Goal: Information Seeking & Learning: Learn about a topic

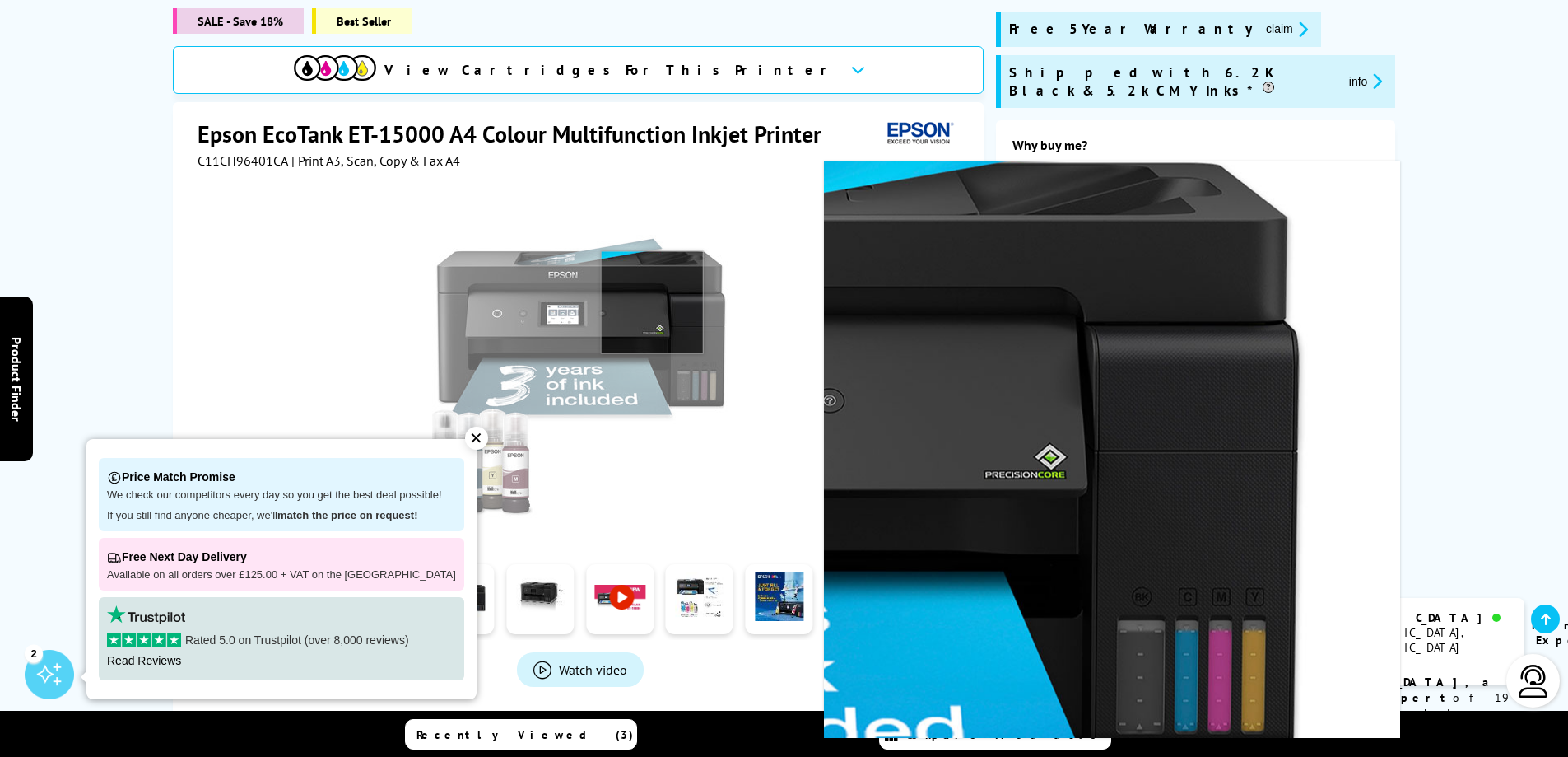
scroll to position [247, 0]
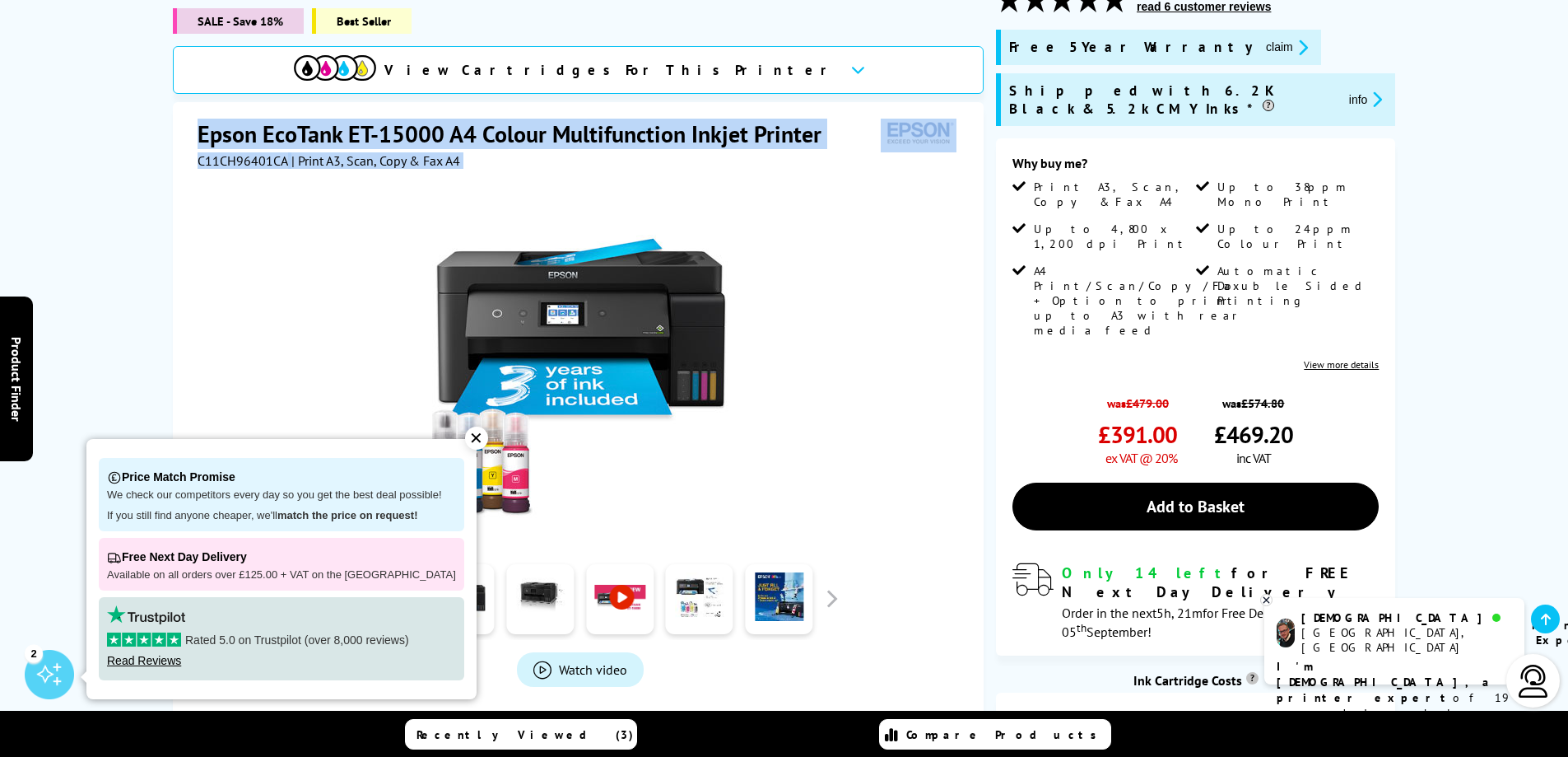
drag, startPoint x: 198, startPoint y: 104, endPoint x: 494, endPoint y: 162, distance: 301.6
click at [494, 162] on div "Epson EcoTank ET-15000 A4 Colour Multifunction Inkjet Printer C11CH96401CA | Pr…" at bounding box center [578, 457] width 811 height 710
click at [511, 152] on div "C11CH96401CA | Print A3, Scan, Copy & Fax A4" at bounding box center [581, 160] width 766 height 17
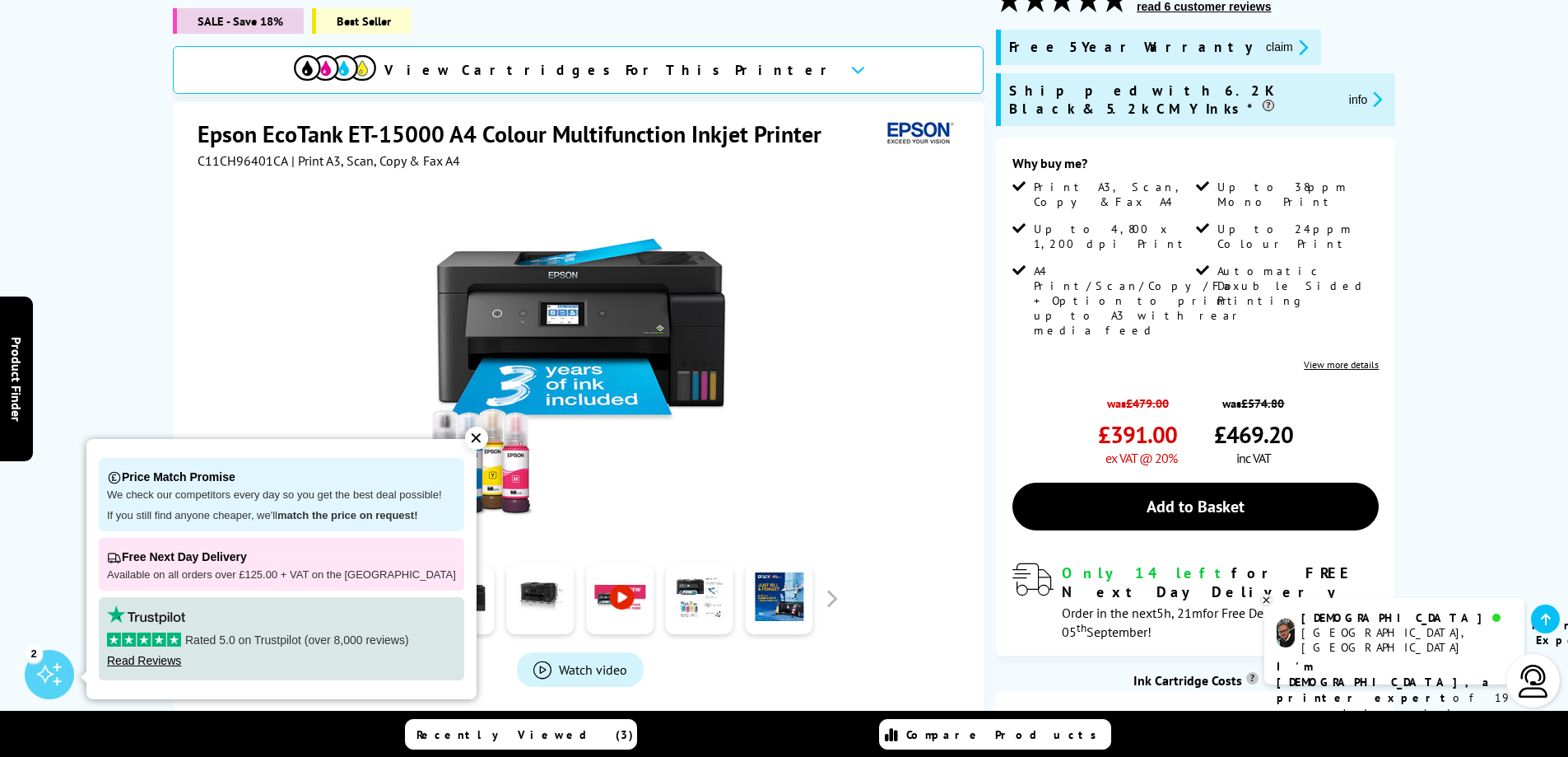
drag, startPoint x: 550, startPoint y: 143, endPoint x: 172, endPoint y: 115, distance: 379.0
click at [173, 115] on div "Epson EcoTank ET-15000 A4 Colour Multifunction Inkjet Printer C11CH96401CA | Pr…" at bounding box center [578, 457] width 811 height 710
click at [189, 114] on div "Epson EcoTank ET-15000 A4 Colour Multifunction Inkjet Printer C11CH96401CA | Pr…" at bounding box center [578, 457] width 811 height 710
click at [194, 102] on div "Epson EcoTank ET-15000 A4 Colour Multifunction Inkjet Printer C11CH96401CA | Pr…" at bounding box center [578, 457] width 811 height 710
click at [218, 119] on h1 "Epson EcoTank ET-15000 A4 Colour Multifunction Inkjet Printer" at bounding box center [517, 134] width 640 height 31
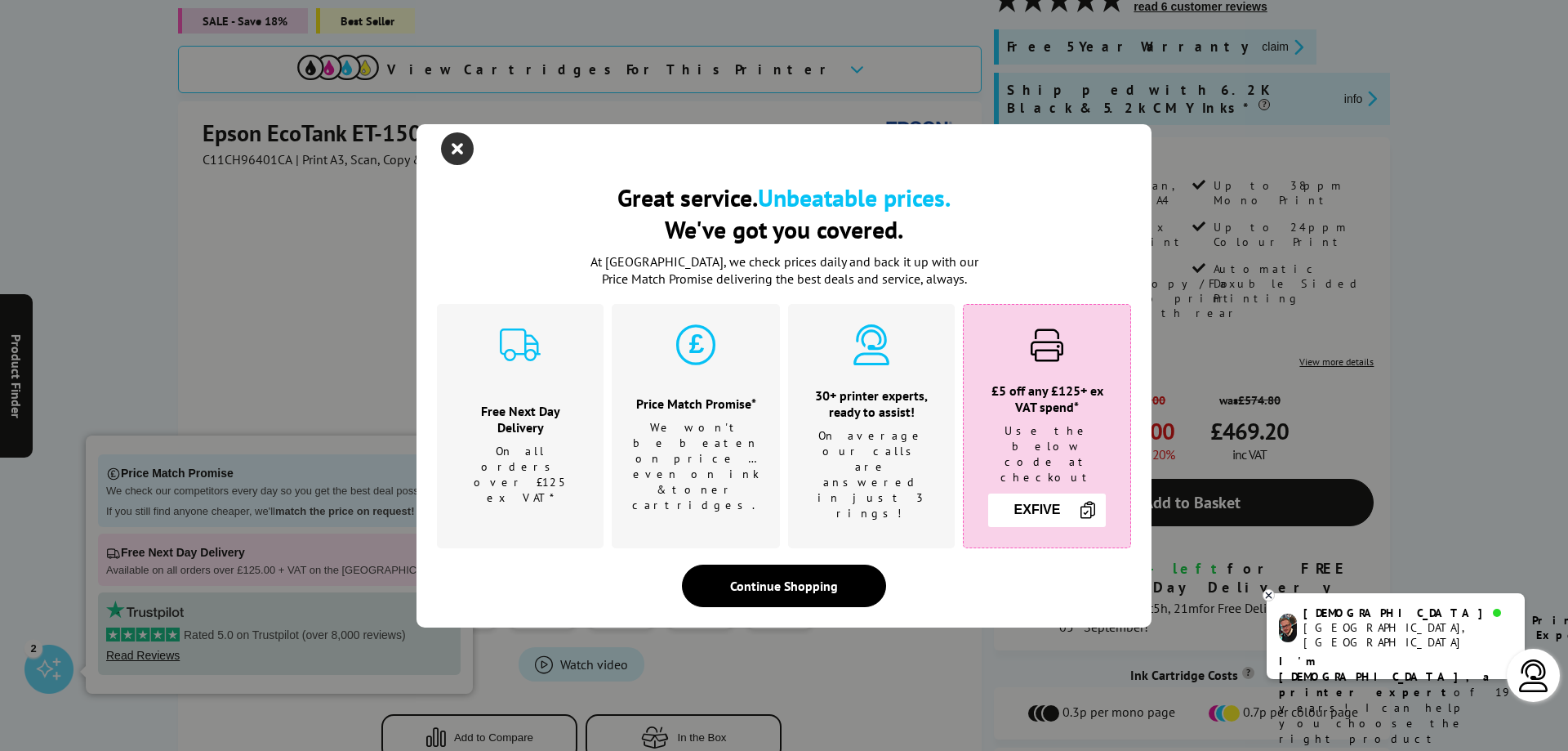
click at [461, 165] on icon "close modal" at bounding box center [457, 149] width 33 height 33
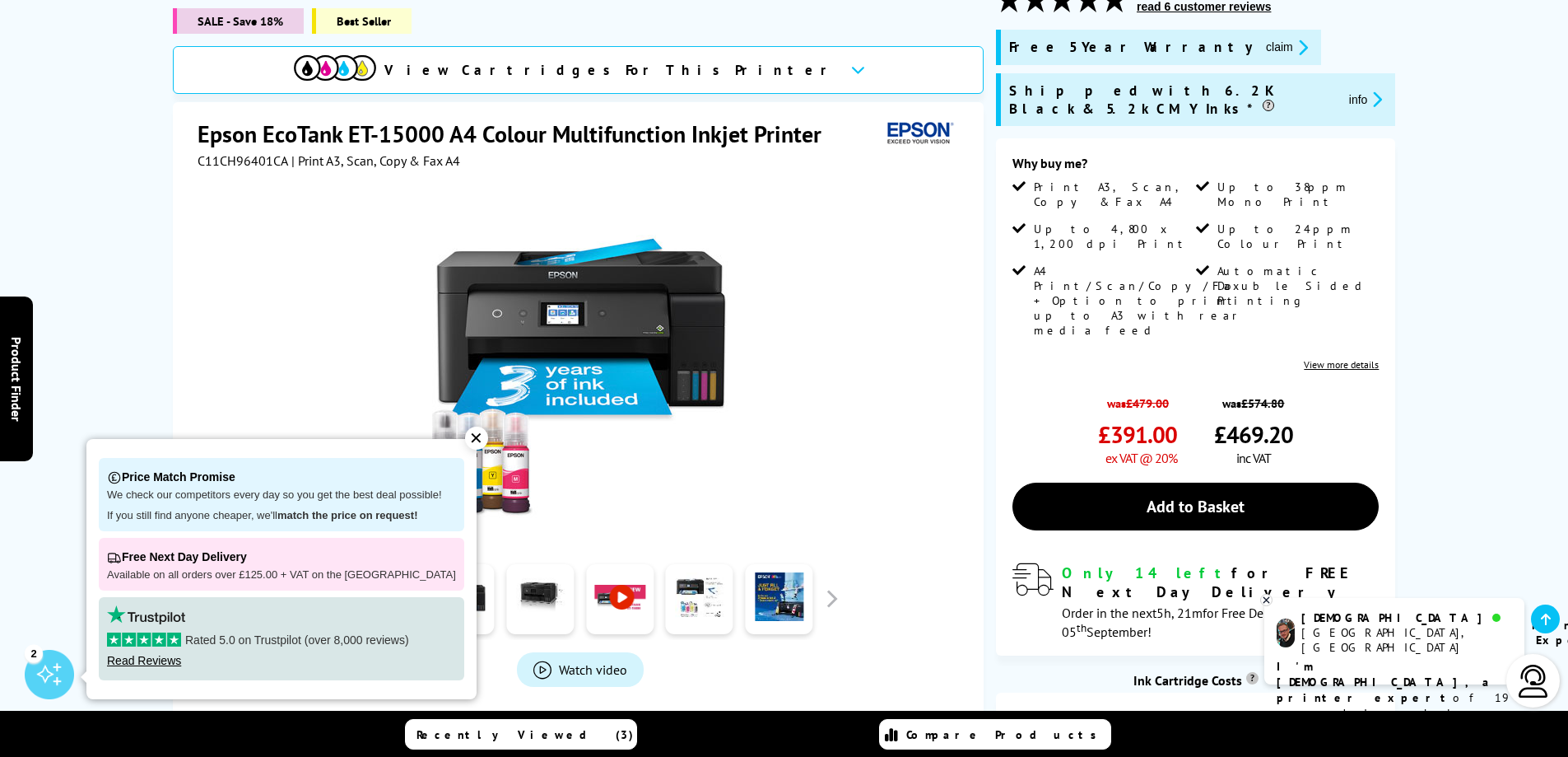
click at [465, 433] on div "✕" at bounding box center [477, 438] width 23 height 23
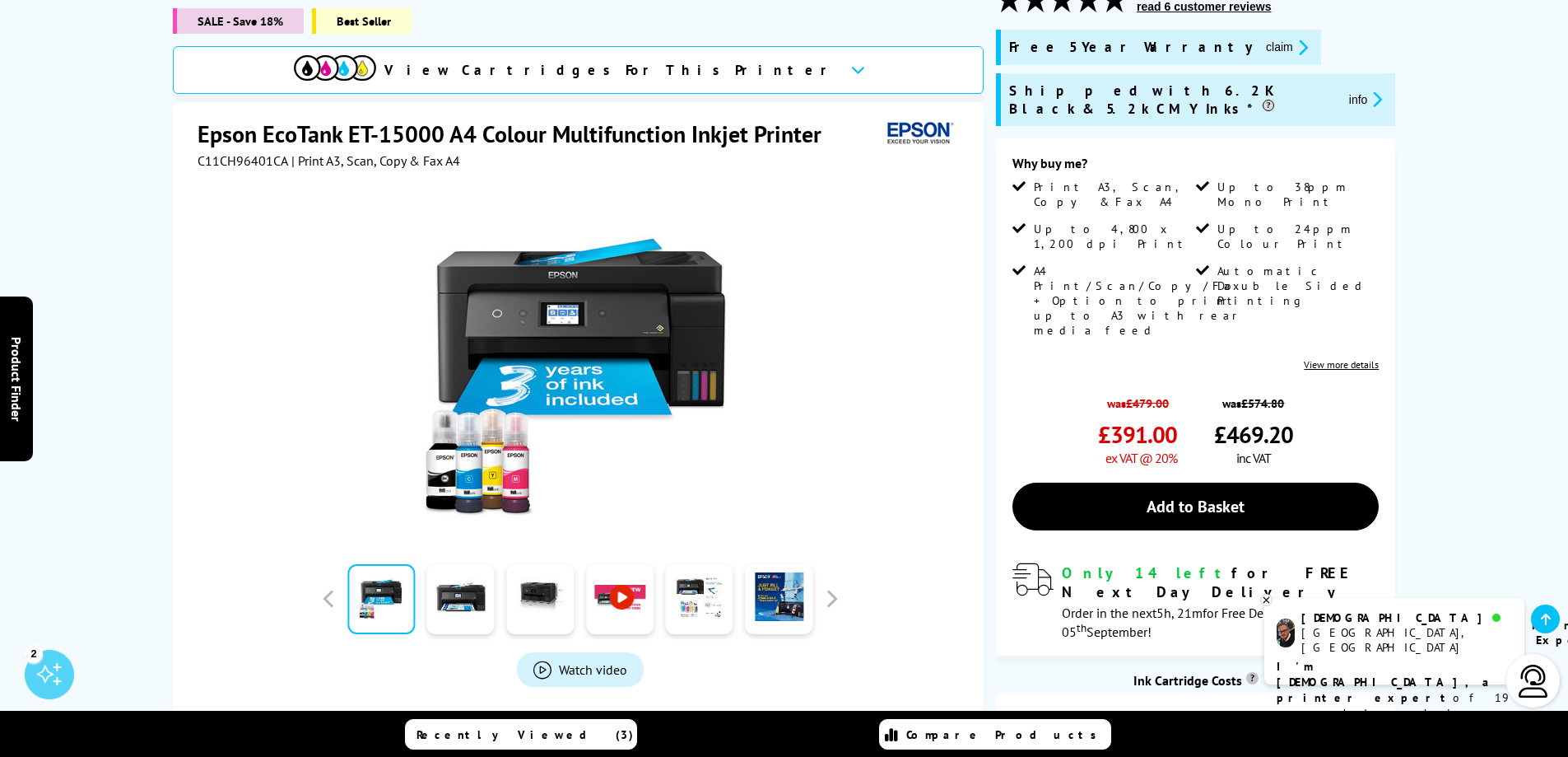
drag, startPoint x: 486, startPoint y: 137, endPoint x: 156, endPoint y: 106, distance: 331.5
click at [156, 106] on div "SALE - Save 18% Best Seller View Cartridges For This Printer Epson EcoTank ET-1…" at bounding box center [785, 408] width 1317 height 845
click at [189, 115] on div "Epson EcoTank ET-15000 A4 Colour Multifunction Inkjet Printer C11CH96401CA | Pr…" at bounding box center [578, 457] width 811 height 710
drag, startPoint x: 194, startPoint y: 105, endPoint x: 506, endPoint y: 143, distance: 314.3
click at [506, 143] on div "Epson EcoTank ET-15000 A4 Colour Multifunction Inkjet Printer C11CH96401CA | Pr…" at bounding box center [578, 457] width 811 height 710
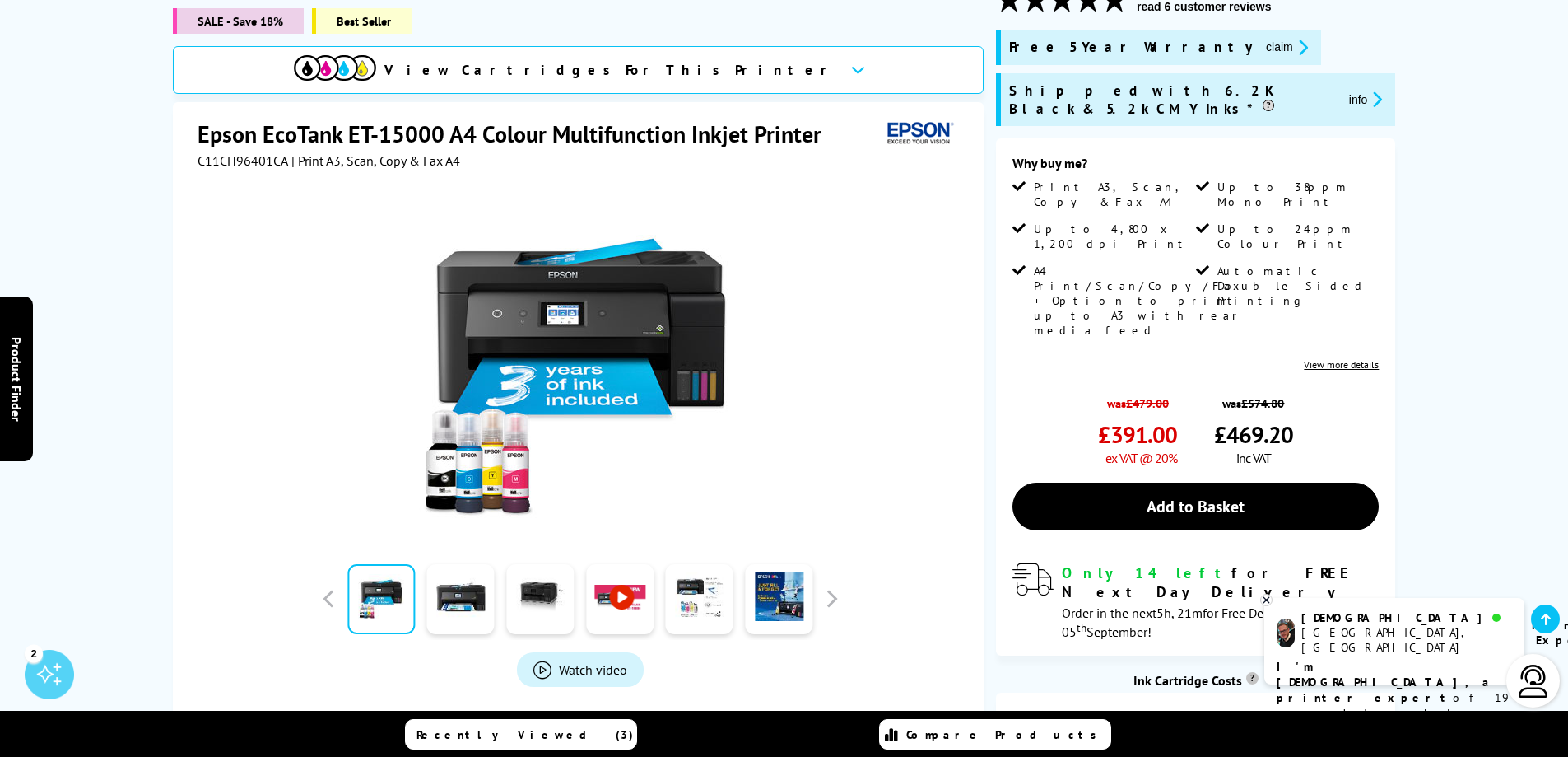
click at [506, 152] on div "C11CH96401CA | Print A3, Scan, Copy & Fax A4" at bounding box center [581, 160] width 766 height 17
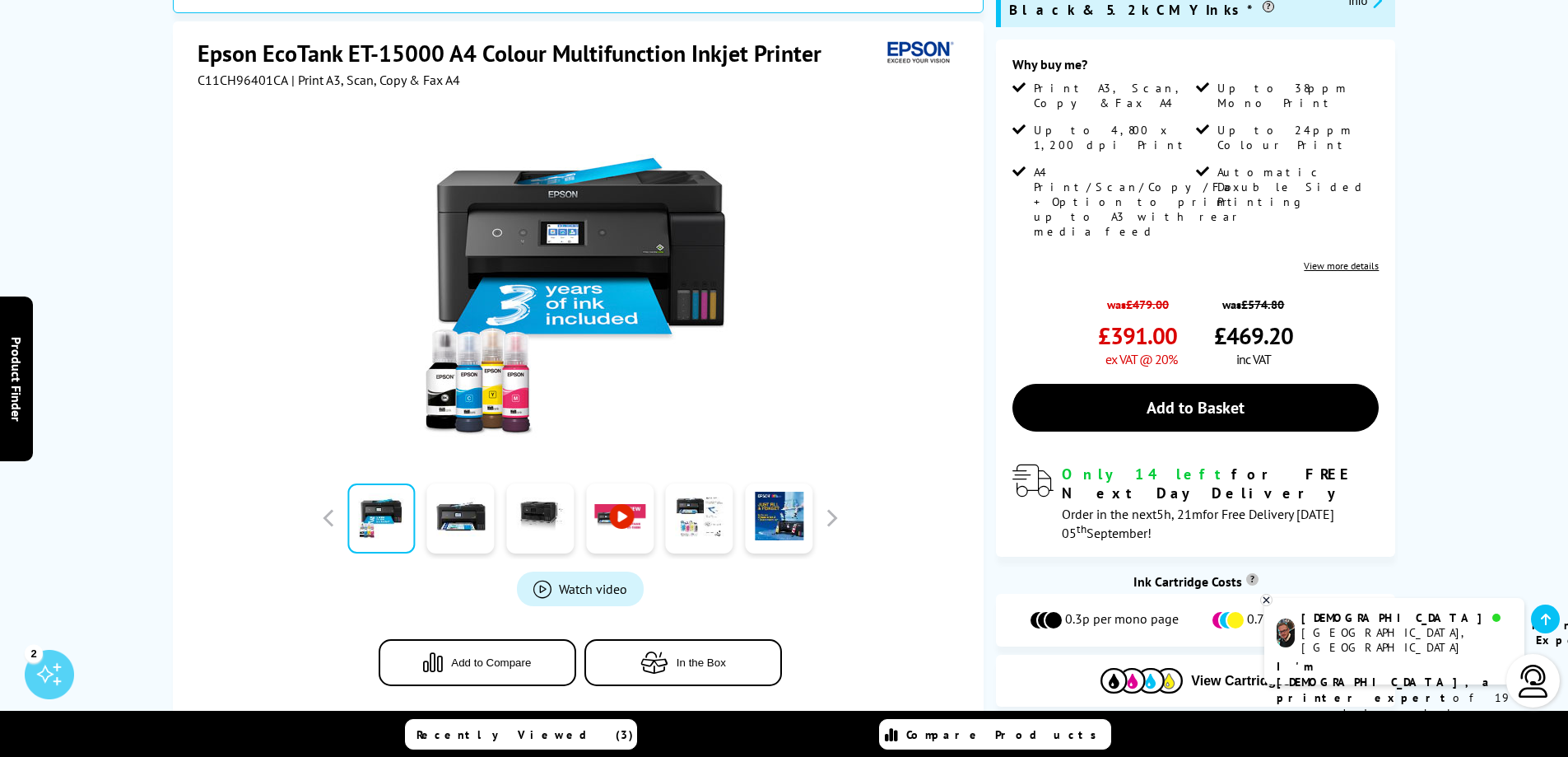
scroll to position [165, 0]
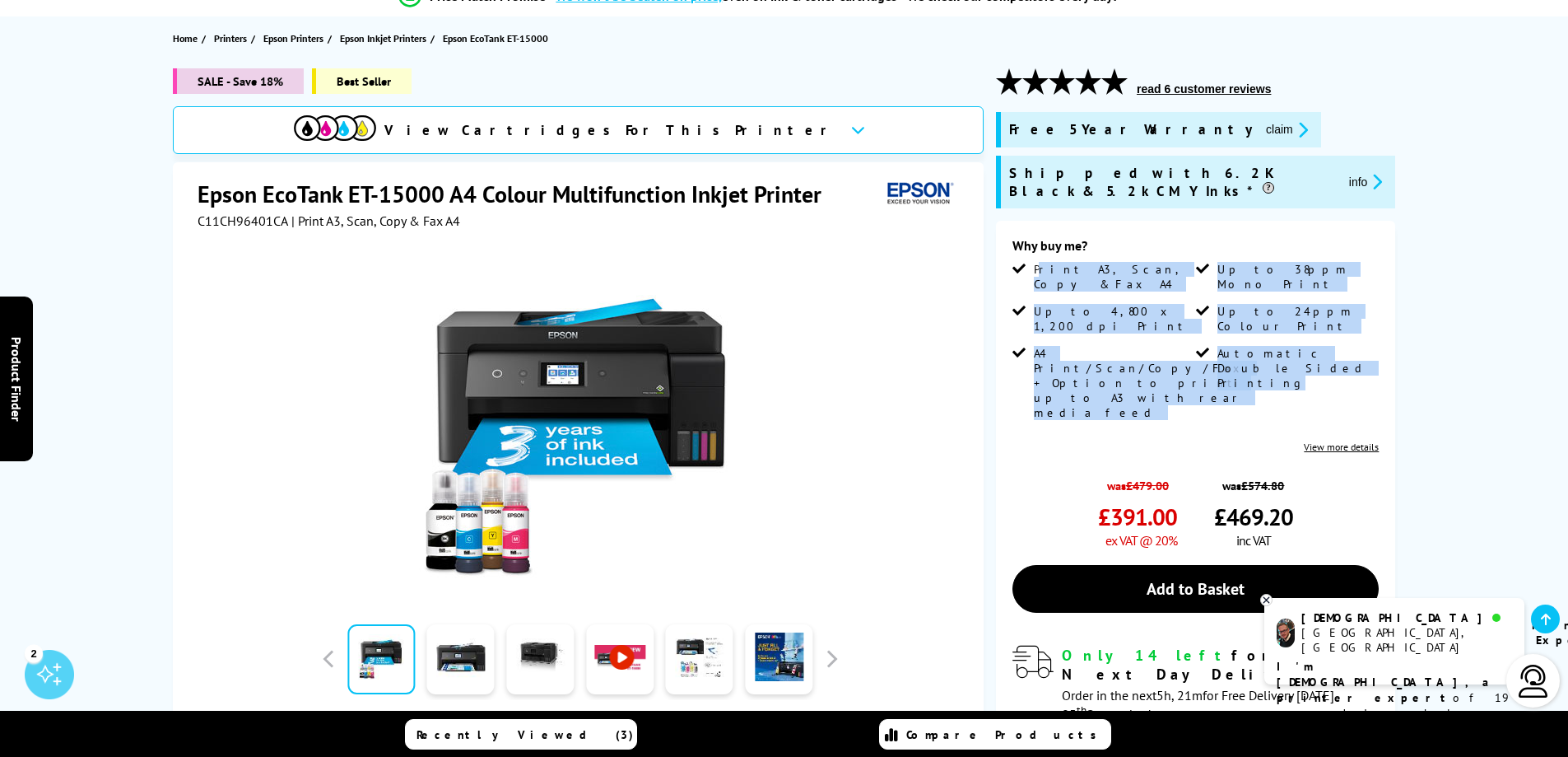
drag, startPoint x: 1039, startPoint y: 255, endPoint x: 1259, endPoint y: 328, distance: 231.8
click at [1259, 328] on ul "Print A3, Scan, Copy & Fax A4 Up to 38ppm Mono Print Up to 4,800 x 1,200 dpi Pr…" at bounding box center [1195, 347] width 366 height 170
click at [1261, 346] on li "Automatic Double Sided Printing" at bounding box center [1286, 389] width 179 height 86
drag, startPoint x: 1294, startPoint y: 329, endPoint x: 1002, endPoint y: 229, distance: 308.6
click at [1002, 229] on div "Why buy me? Print A3, Scan, Copy & Fax A4 Up to 38ppm Mono Print Up to 4,800 x …" at bounding box center [1195, 479] width 399 height 517
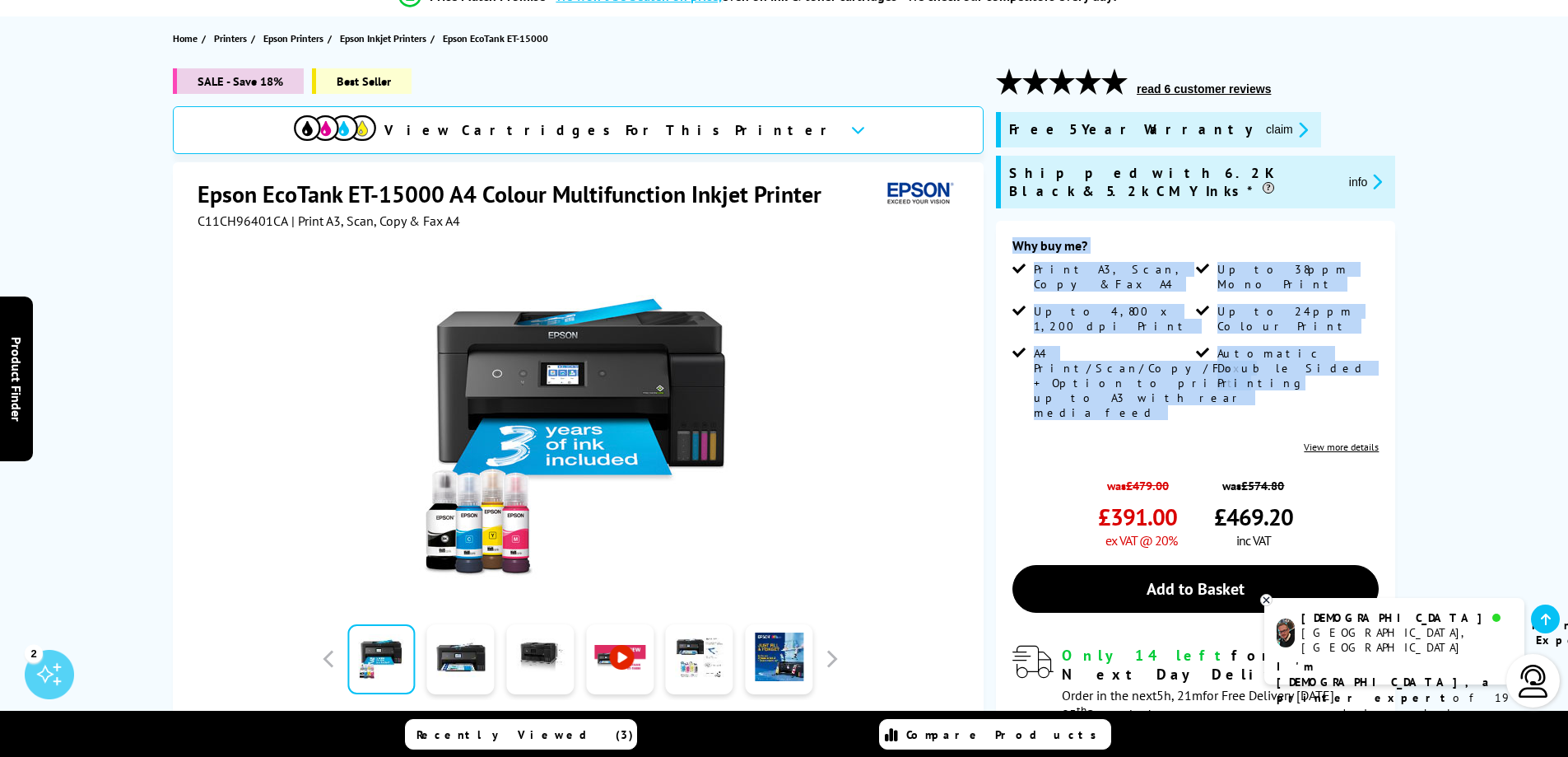
click at [1102, 262] on span "Print A3, Scan, Copy & Fax A4" at bounding box center [1113, 277] width 158 height 30
